Goal: Find specific page/section: Find specific page/section

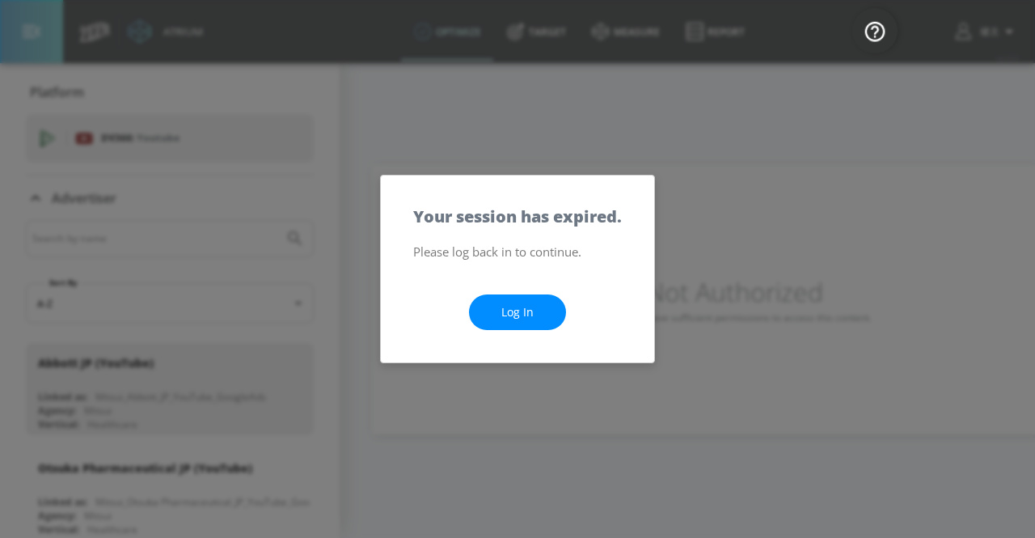
click at [500, 295] on link "Log In" at bounding box center [517, 312] width 97 height 36
